Goal: Find specific page/section: Find specific page/section

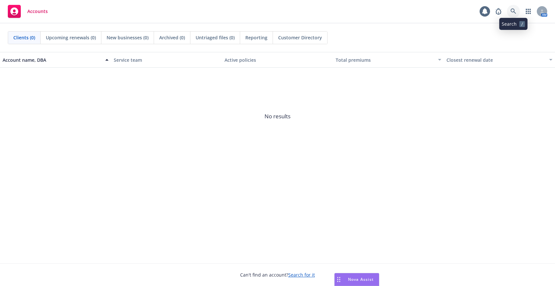
click at [512, 14] on icon at bounding box center [513, 11] width 6 height 6
click at [511, 12] on icon at bounding box center [513, 11] width 6 height 6
